Goal: Find contact information: Find contact information

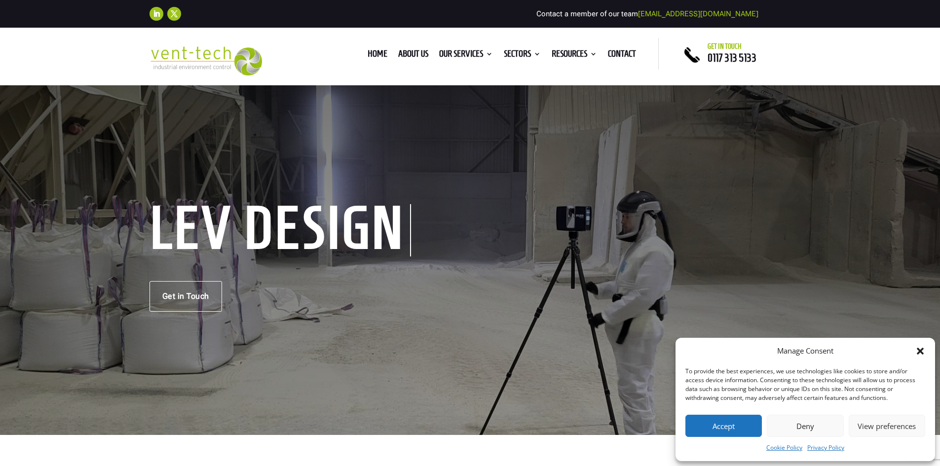
click at [191, 60] on img at bounding box center [205, 60] width 113 height 29
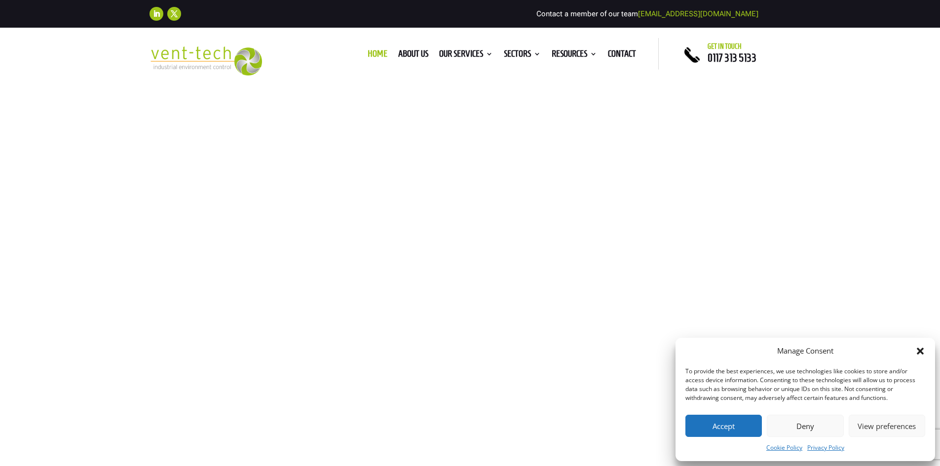
click at [716, 427] on button "Accept" at bounding box center [723, 426] width 76 height 22
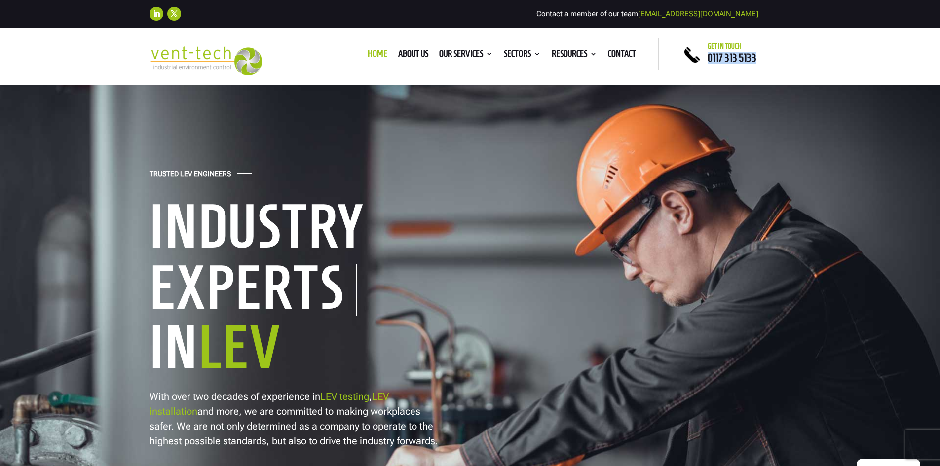
drag, startPoint x: 765, startPoint y: 58, endPoint x: 703, endPoint y: 60, distance: 62.2
click at [703, 60] on div "Get in touch 0117 313 5133" at bounding box center [745, 53] width 91 height 20
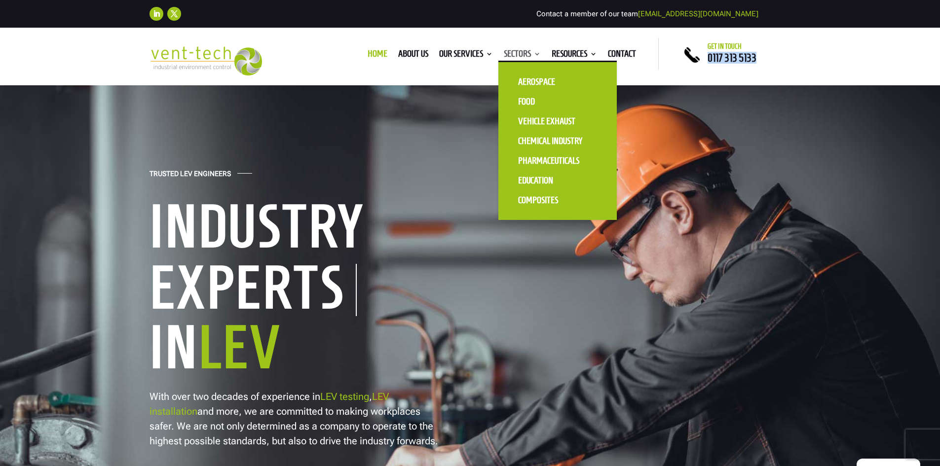
copy span "0117 313 5133"
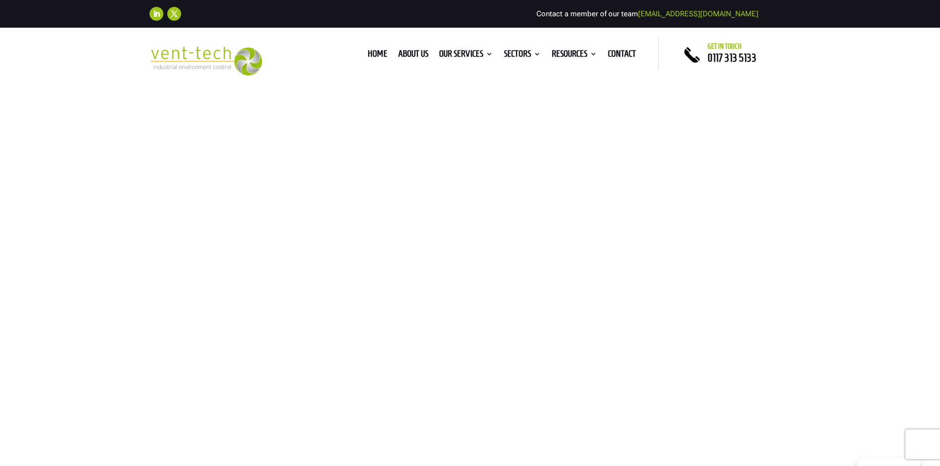
click at [618, 47] on ul "Home About us Our Services Consultancy Design Installation Commissioning Testin…" at bounding box center [501, 53] width 279 height 15
click at [617, 59] on link "Contact" at bounding box center [622, 55] width 28 height 11
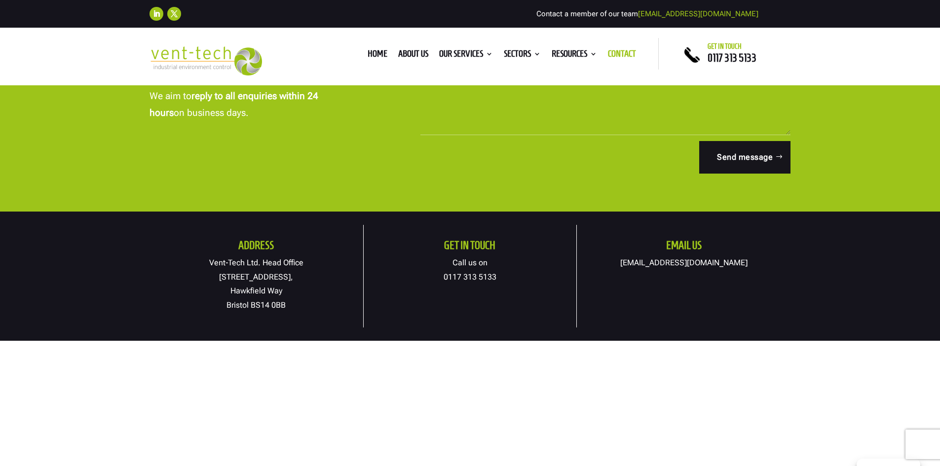
scroll to position [444, 0]
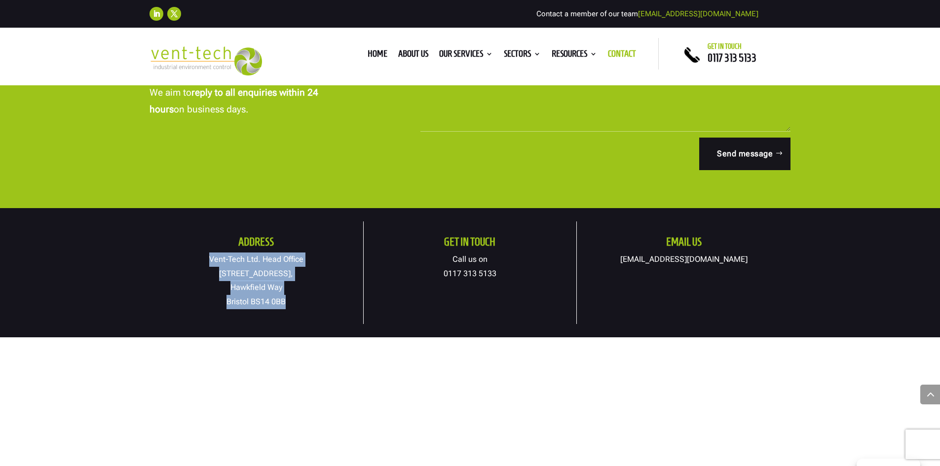
drag, startPoint x: 273, startPoint y: 283, endPoint x: 207, endPoint y: 264, distance: 69.1
click at [207, 265] on p "Vent-Tech Ltd. Head Office [STREET_ADDRESS]" at bounding box center [256, 281] width 214 height 57
copy p "Vent-Tech Ltd. Head Office [STREET_ADDRESS]"
